Goal: Information Seeking & Learning: Learn about a topic

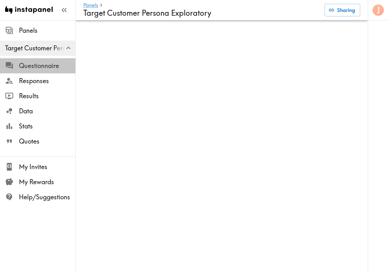
click at [39, 67] on span "Questionnaire" at bounding box center [47, 65] width 56 height 9
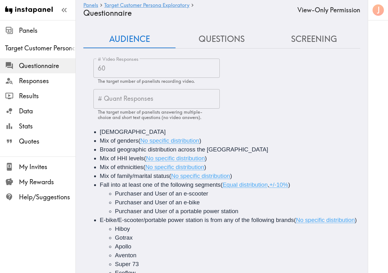
click at [223, 42] on button "Questions" at bounding box center [221, 39] width 92 height 18
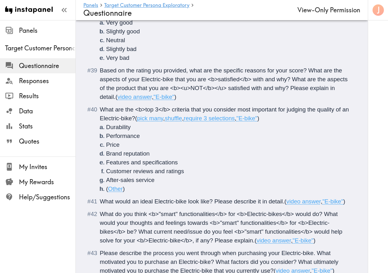
scroll to position [2536, 0]
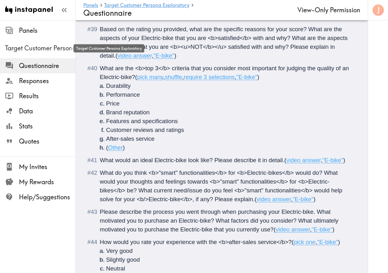
click at [48, 47] on span "Target Customer Persona Exploratory" at bounding box center [40, 48] width 70 height 9
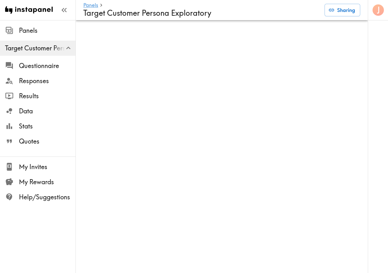
click at [372, 129] on div "J" at bounding box center [377, 136] width 20 height 273
click at [377, 113] on div "J" at bounding box center [377, 136] width 20 height 273
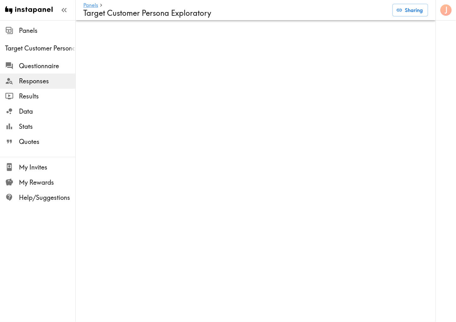
click at [297, 9] on h4 "Target Customer Persona Exploratory" at bounding box center [235, 13] width 304 height 9
